Goal: Transaction & Acquisition: Purchase product/service

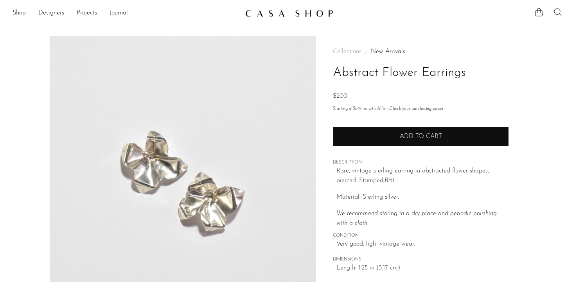
click at [411, 136] on span "Add to cart" at bounding box center [421, 136] width 42 height 6
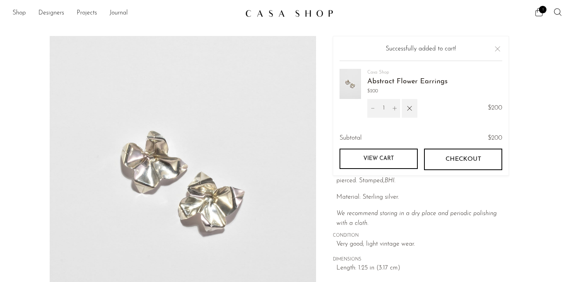
scroll to position [0, 0]
click at [396, 152] on link "View cart" at bounding box center [378, 159] width 78 height 20
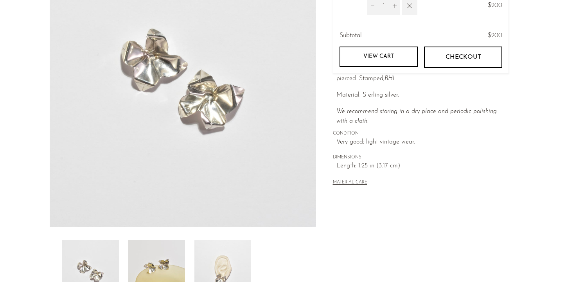
scroll to position [96, 0]
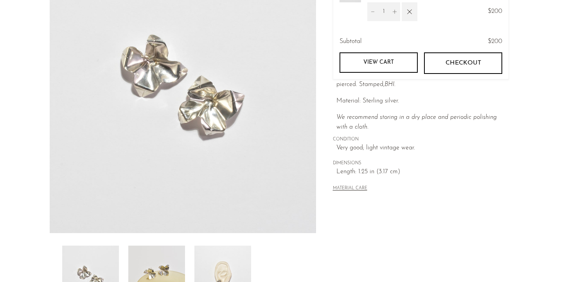
click at [344, 191] on div "MATERIAL CARE" at bounding box center [421, 185] width 176 height 16
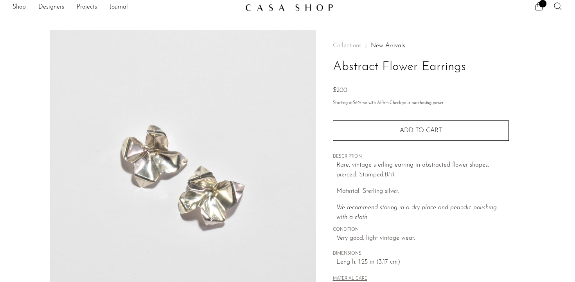
scroll to position [0, 0]
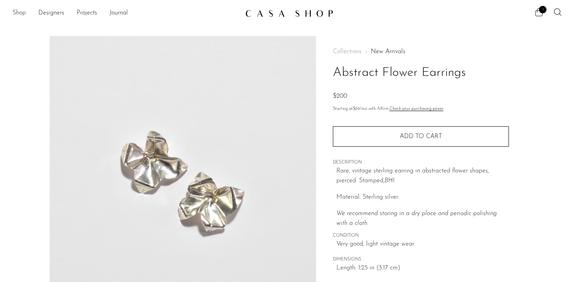
click at [23, 13] on link "Shop" at bounding box center [19, 13] width 13 height 10
click at [556, 12] on icon at bounding box center [557, 11] width 9 height 9
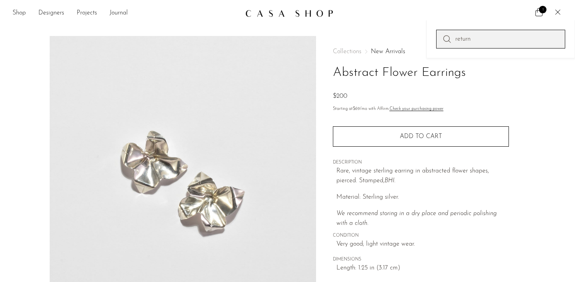
type input "return"
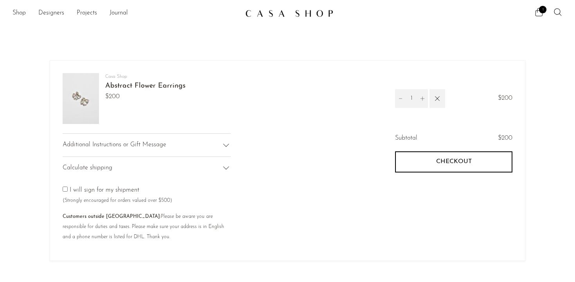
click at [188, 147] on div "Additional Instructions or Gift Message" at bounding box center [147, 144] width 168 height 23
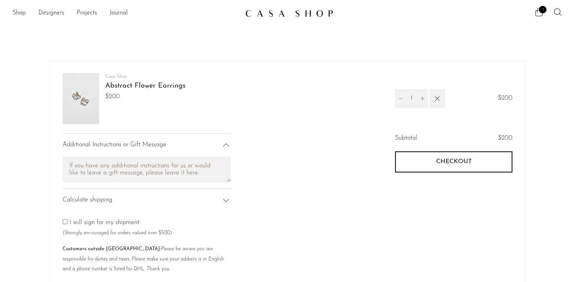
click at [70, 77] on img at bounding box center [81, 98] width 36 height 51
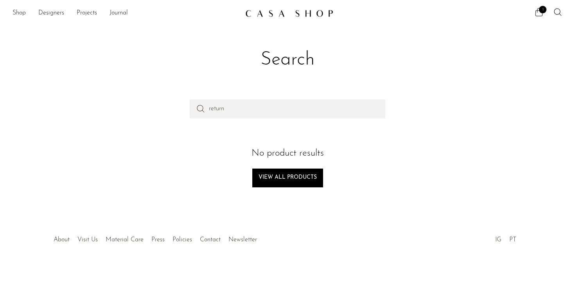
click at [545, 13] on ul "1" at bounding box center [548, 13] width 28 height 12
click at [542, 12] on span "1" at bounding box center [542, 9] width 7 height 7
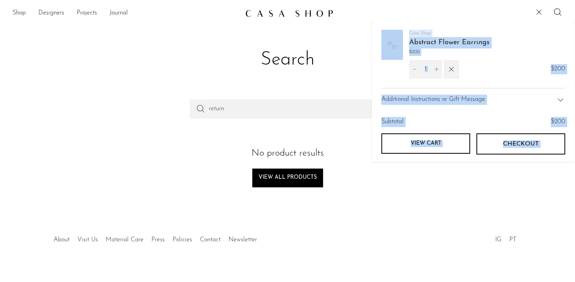
click at [418, 45] on link "Abstract Flower Earrings" at bounding box center [449, 42] width 80 height 7
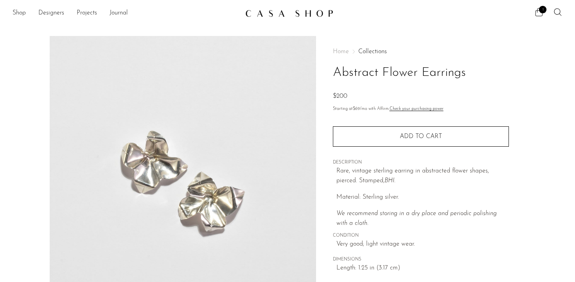
scroll to position [128, 0]
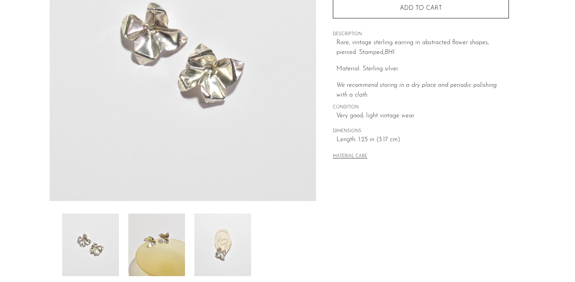
click at [236, 230] on img at bounding box center [222, 244] width 57 height 63
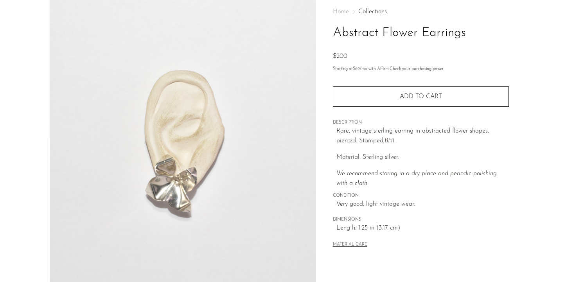
scroll to position [0, 0]
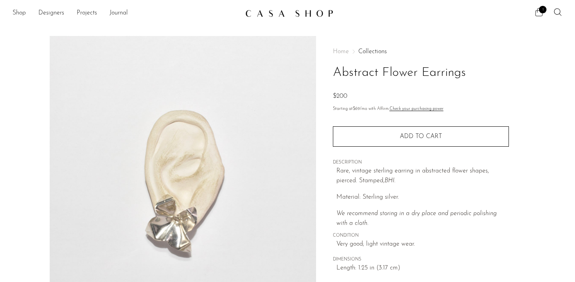
click at [540, 14] on icon at bounding box center [538, 11] width 9 height 9
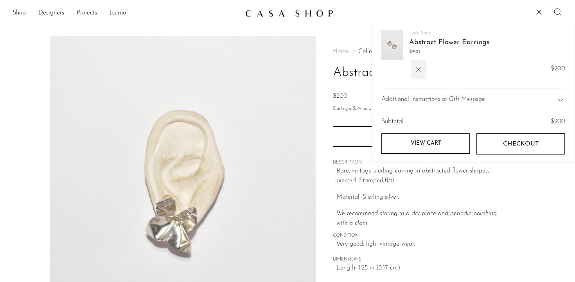
click at [448, 137] on link "View cart" at bounding box center [425, 143] width 89 height 20
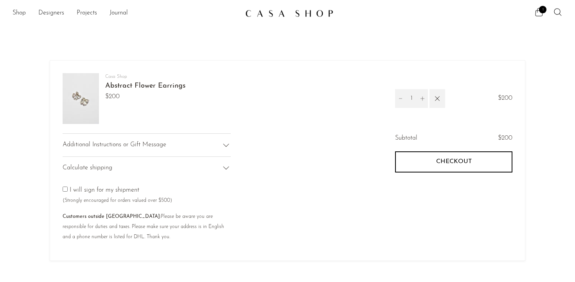
click at [429, 158] on button "Checkout" at bounding box center [453, 161] width 117 height 21
